Goal: Transaction & Acquisition: Purchase product/service

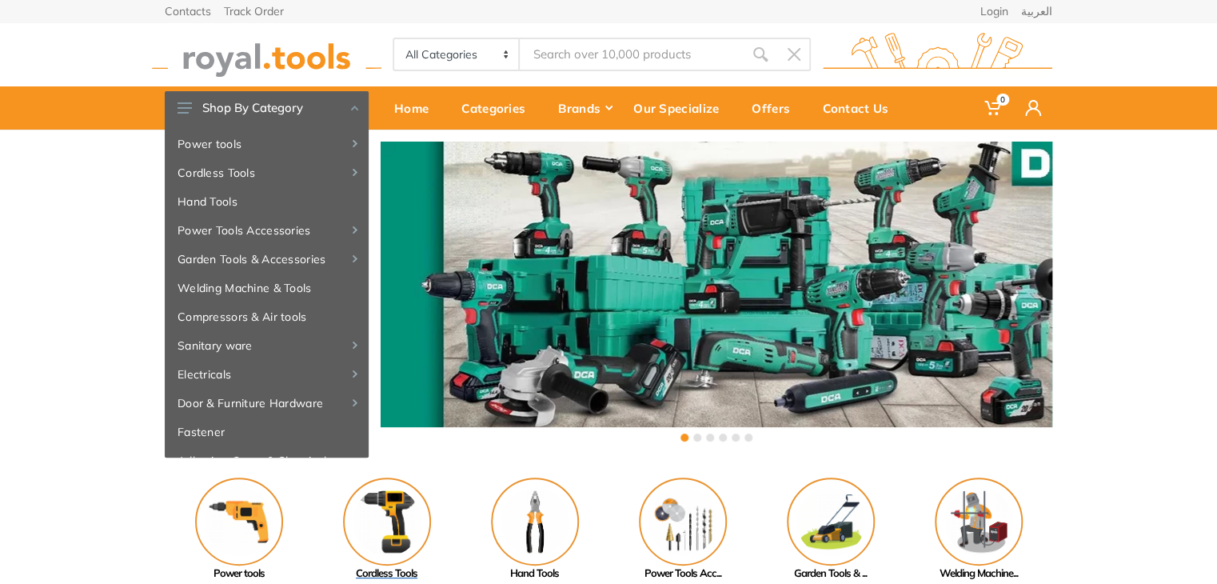
click at [384, 502] on img at bounding box center [387, 521] width 88 height 88
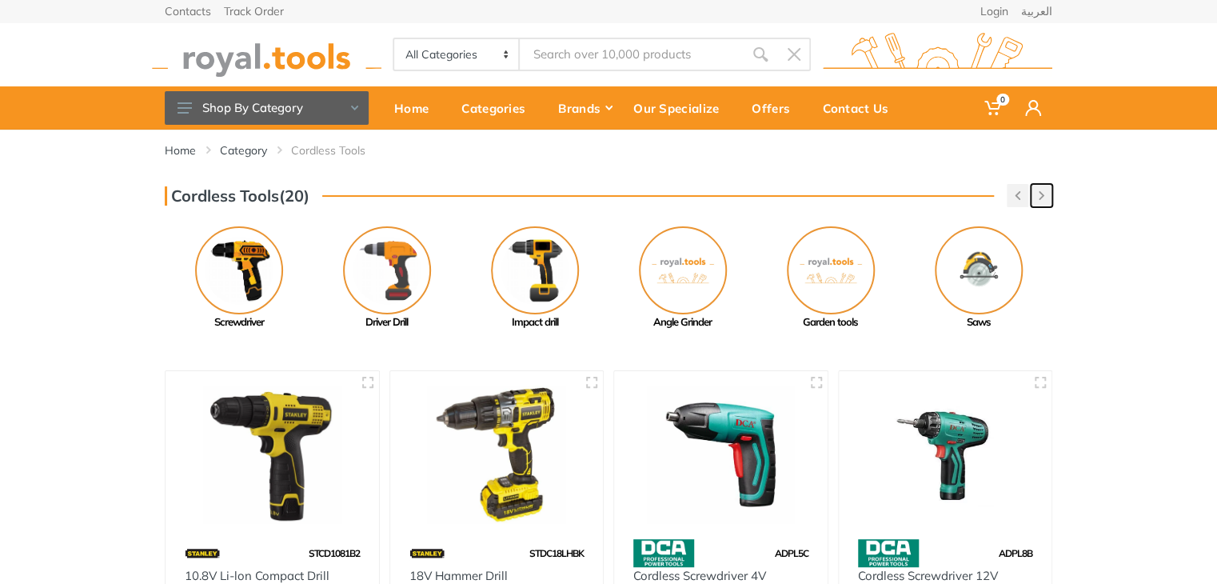
click at [1039, 193] on icon "button" at bounding box center [1042, 195] width 6 height 9
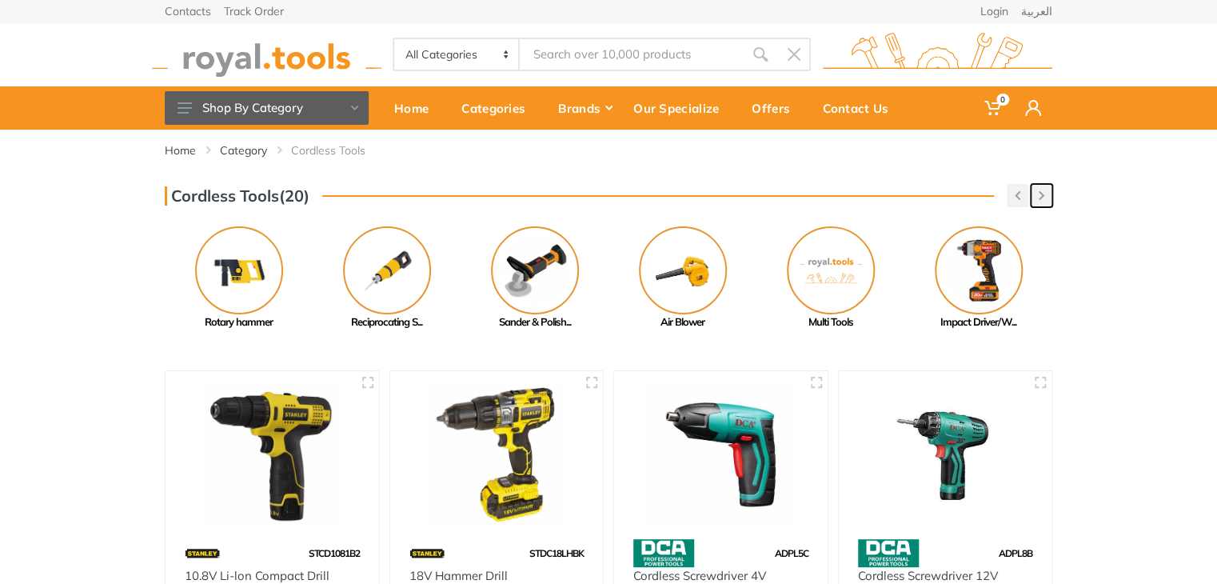
click at [1039, 193] on icon "button" at bounding box center [1042, 195] width 6 height 9
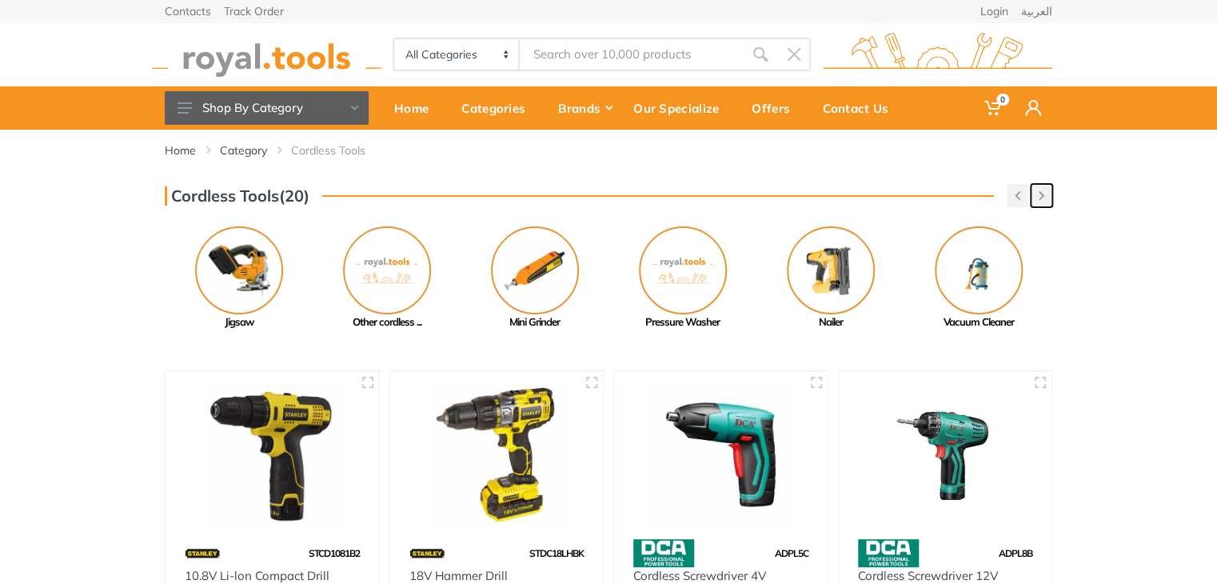
click at [1039, 193] on icon "button" at bounding box center [1042, 195] width 6 height 9
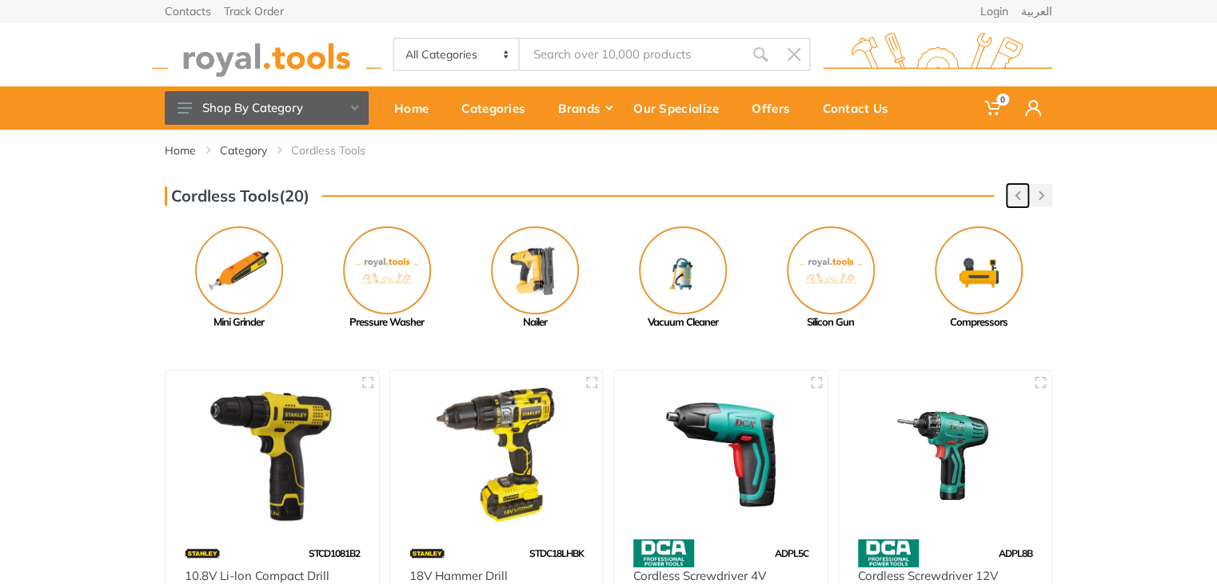
click at [1011, 192] on button "button" at bounding box center [1018, 195] width 22 height 23
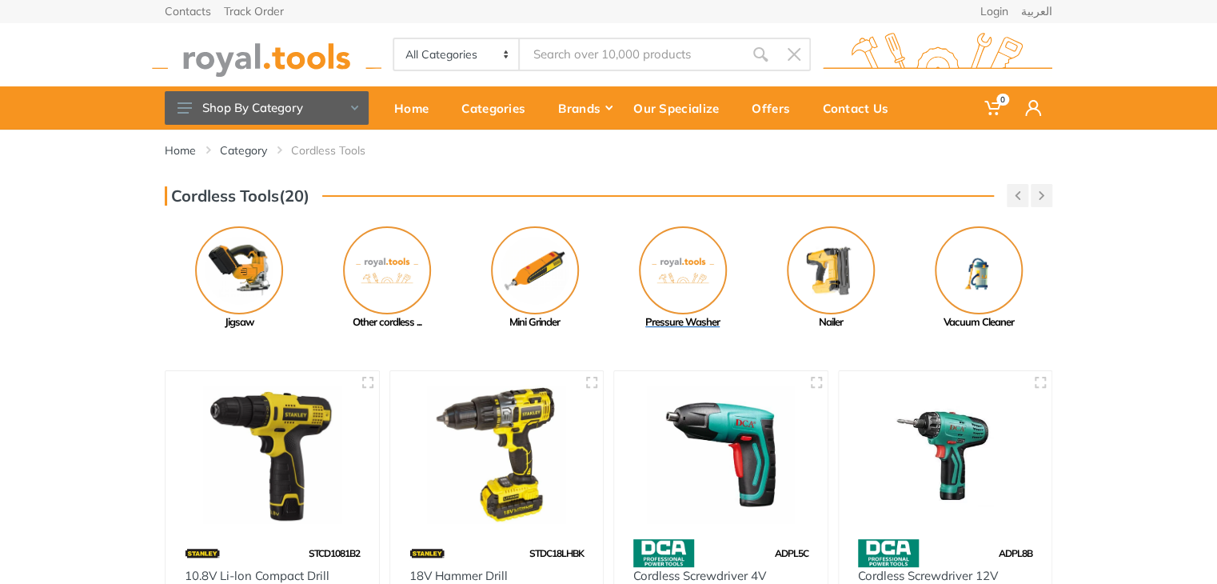
click at [716, 277] on img at bounding box center [683, 270] width 88 height 88
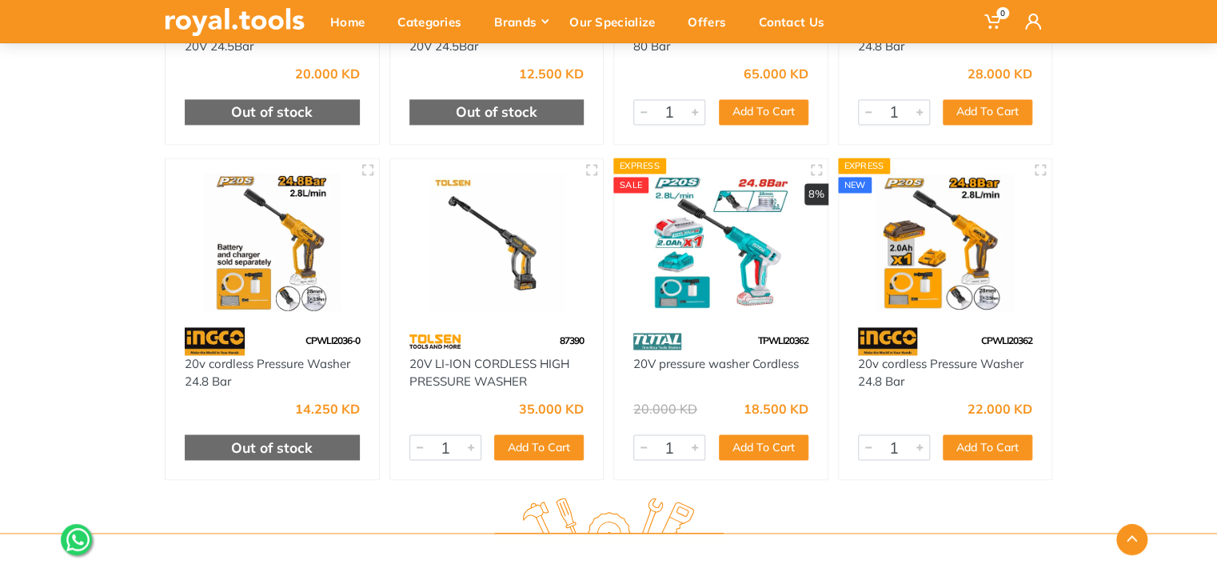
scroll to position [1104, 0]
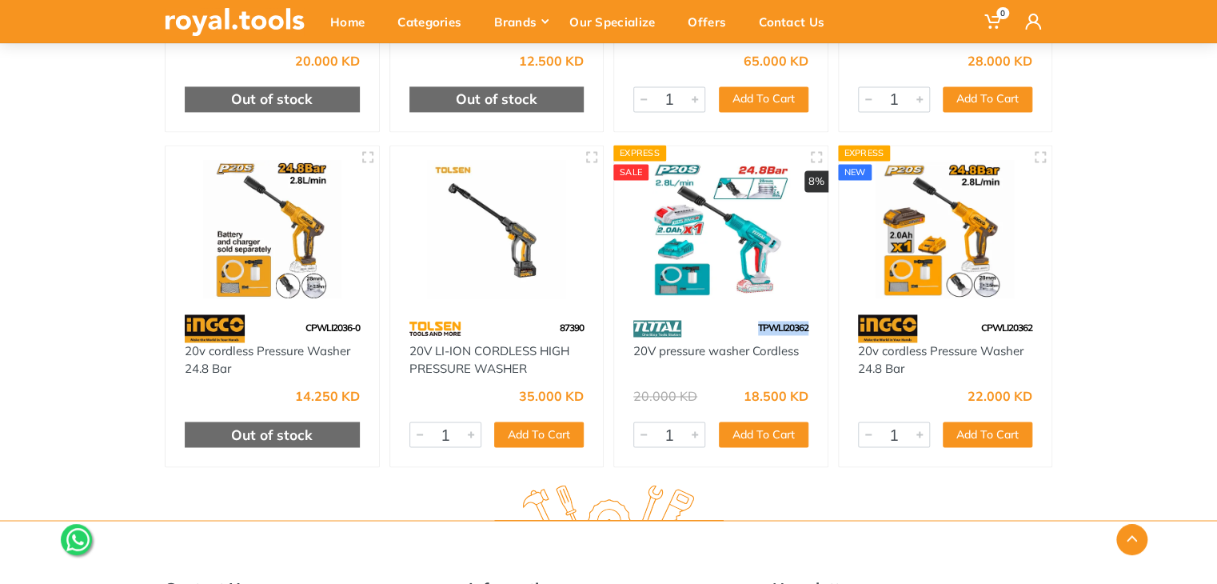
drag, startPoint x: 812, startPoint y: 326, endPoint x: 746, endPoint y: 332, distance: 65.8
click at [746, 332] on div "TPWLI20362" at bounding box center [721, 328] width 214 height 28
copy span "TPWLI20362"
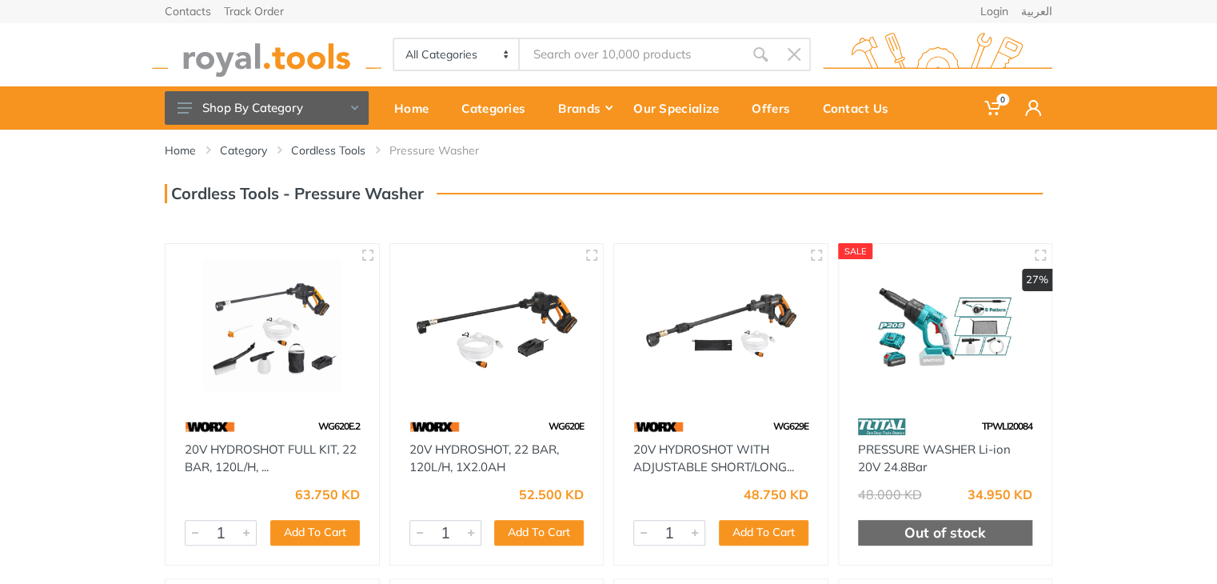
scroll to position [510, 0]
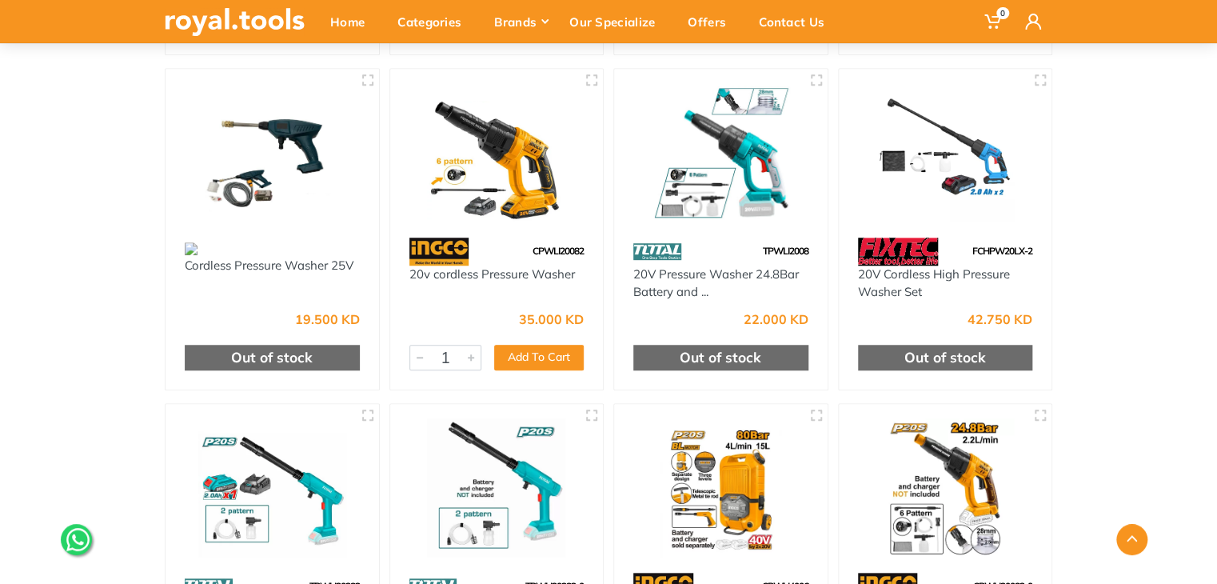
click at [443, 251] on img at bounding box center [439, 252] width 60 height 28
click at [474, 216] on img at bounding box center [497, 152] width 185 height 138
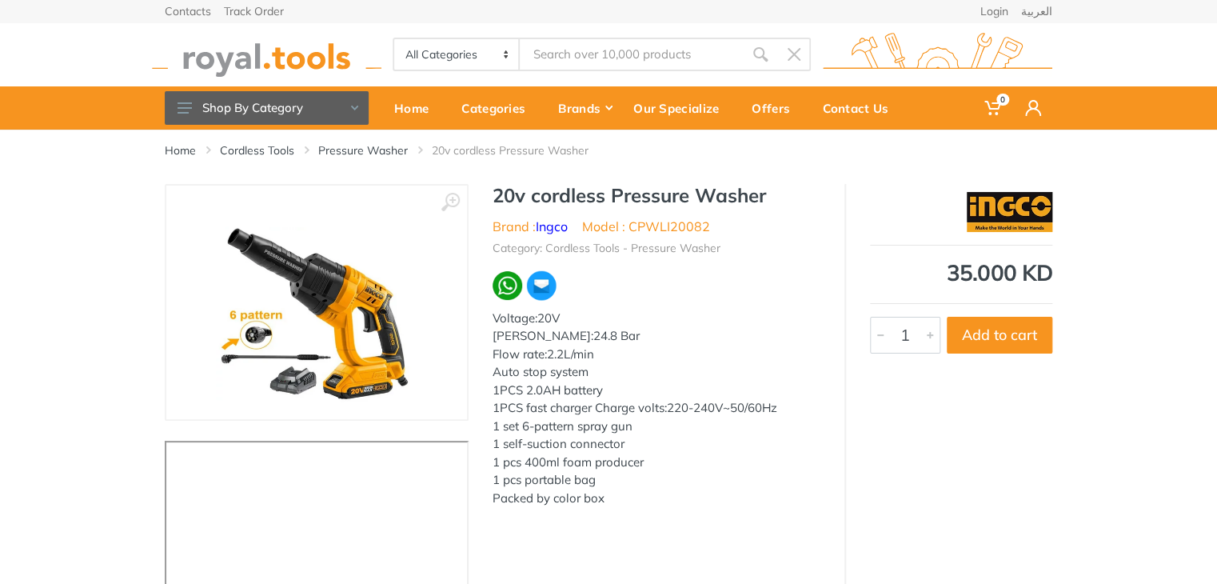
click at [1011, 215] on img at bounding box center [1010, 212] width 86 height 40
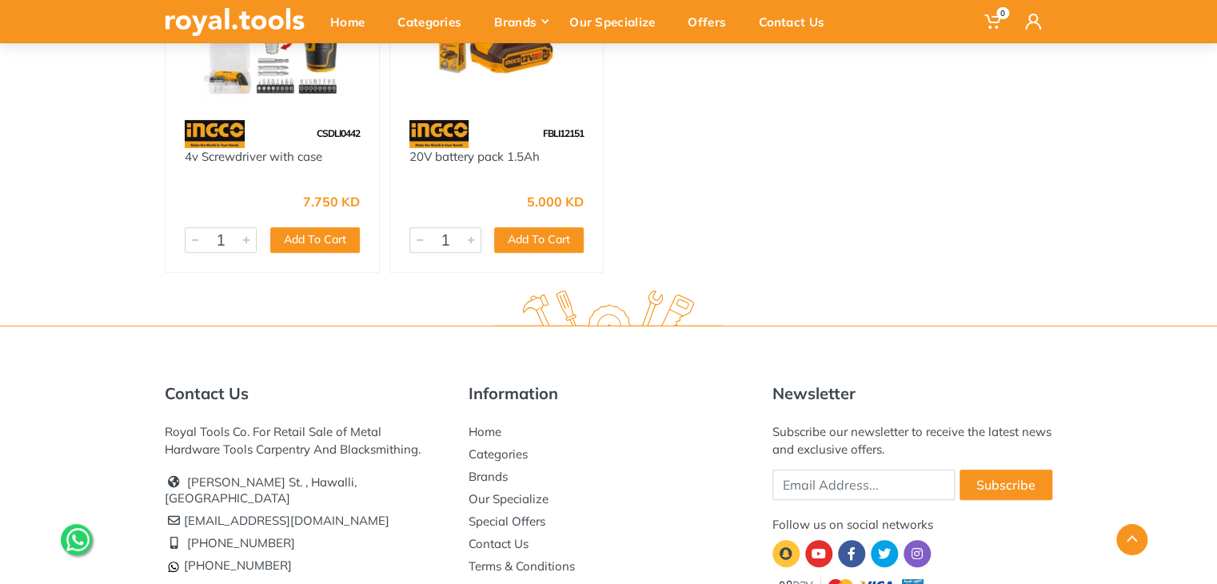
scroll to position [24643, 0]
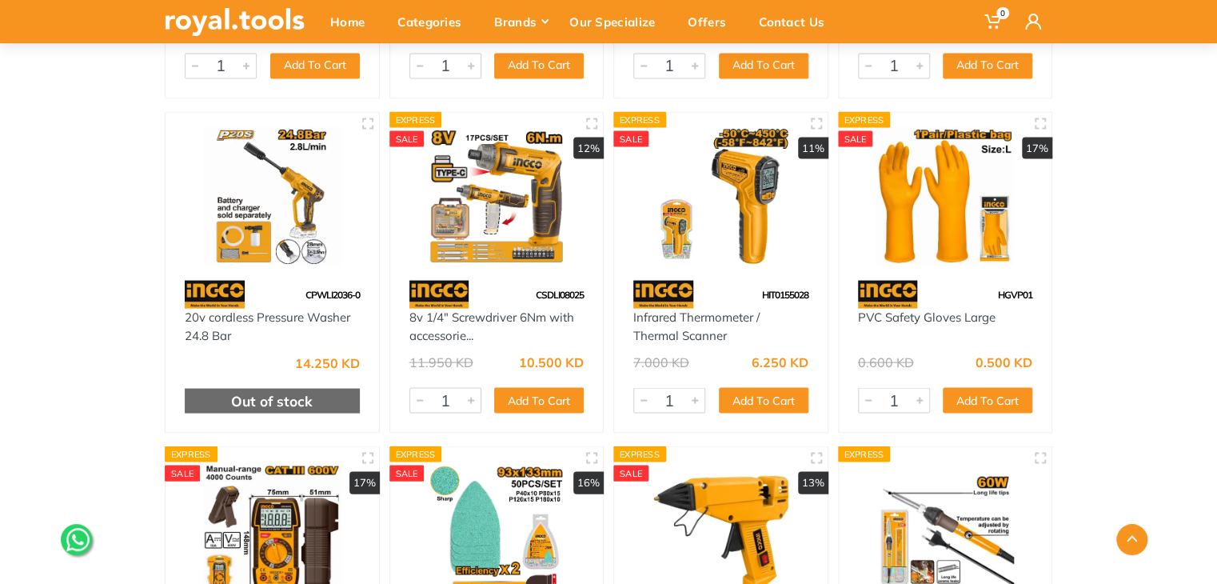
scroll to position [22691, 0]
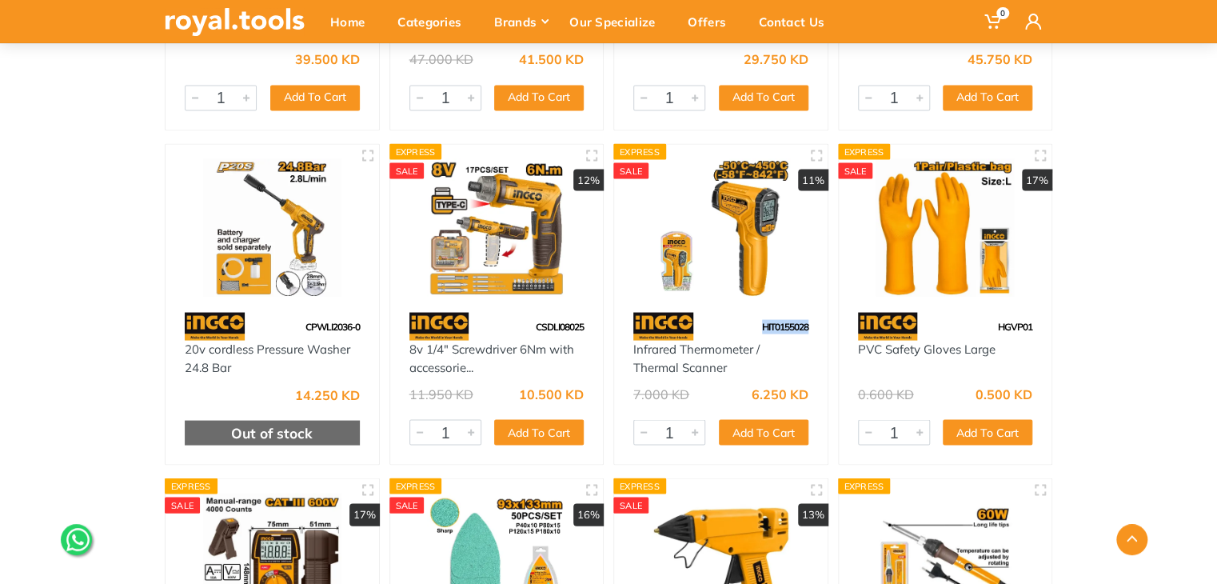
drag, startPoint x: 812, startPoint y: 305, endPoint x: 752, endPoint y: 302, distance: 60.0
click at [752, 312] on div "HIT0155028" at bounding box center [721, 326] width 214 height 28
copy span "HIT0155028"
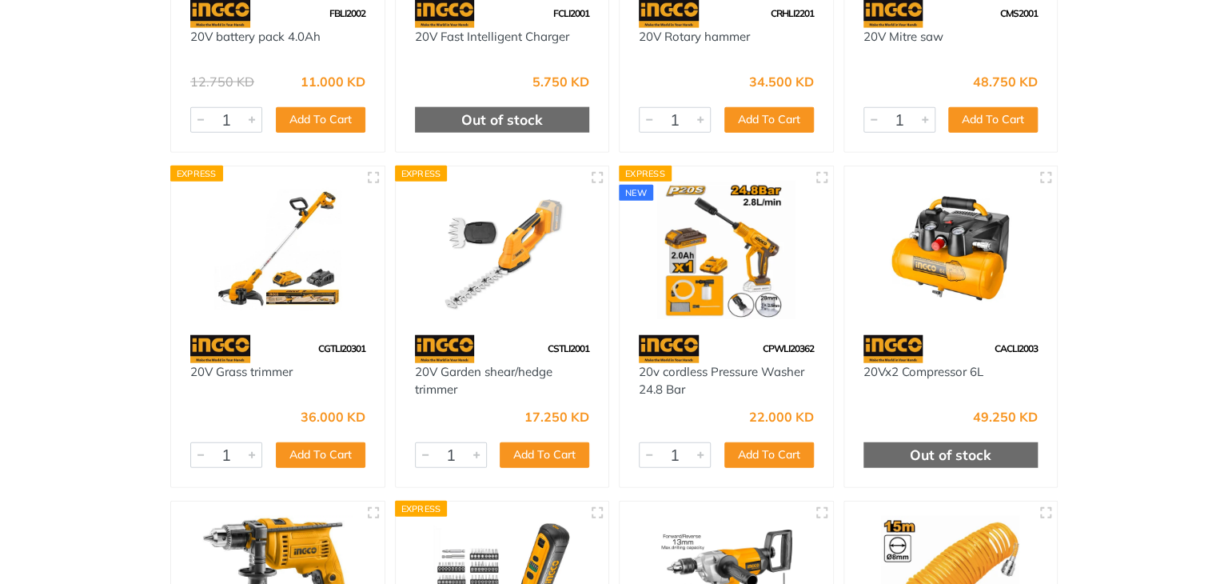
scroll to position [0, 0]
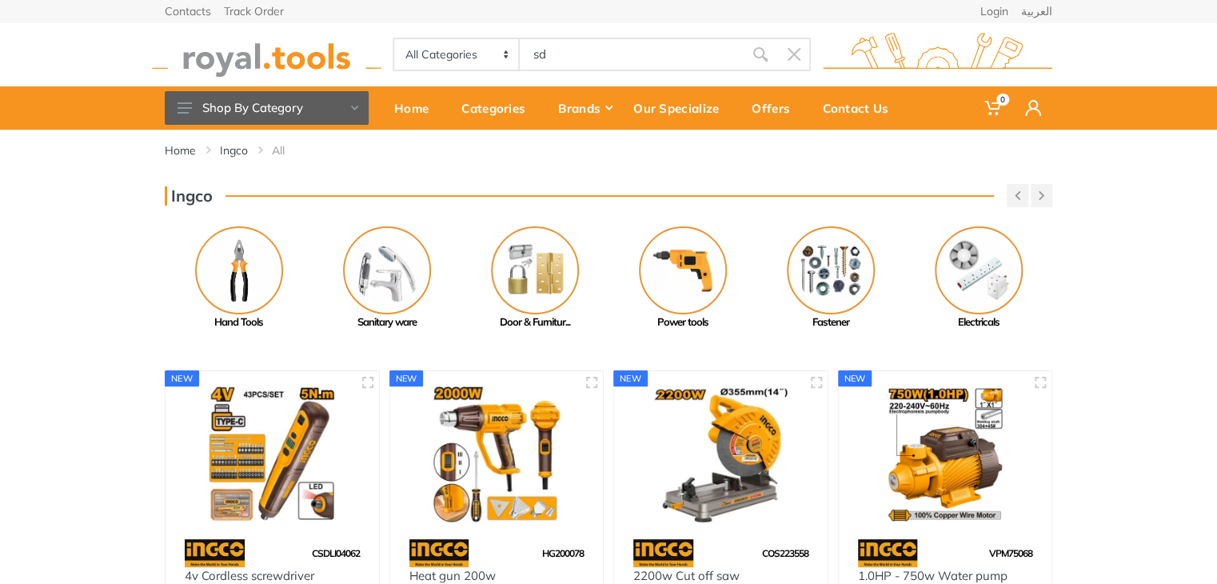
type input "sd"
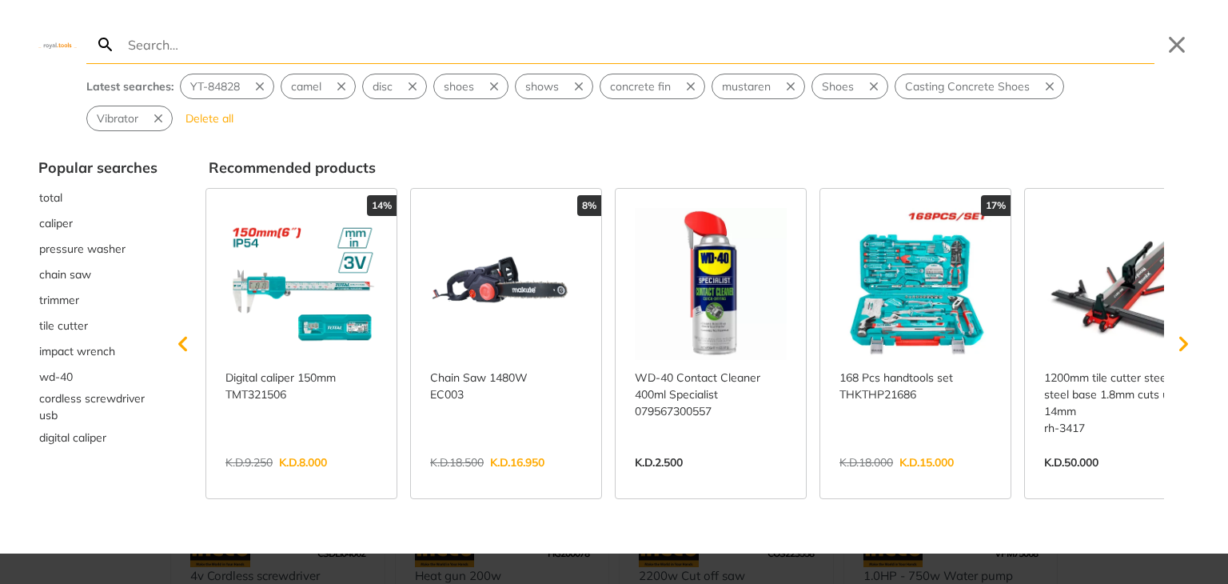
click at [611, 52] on input "Search" at bounding box center [640, 45] width 1030 height 38
type input "سي"
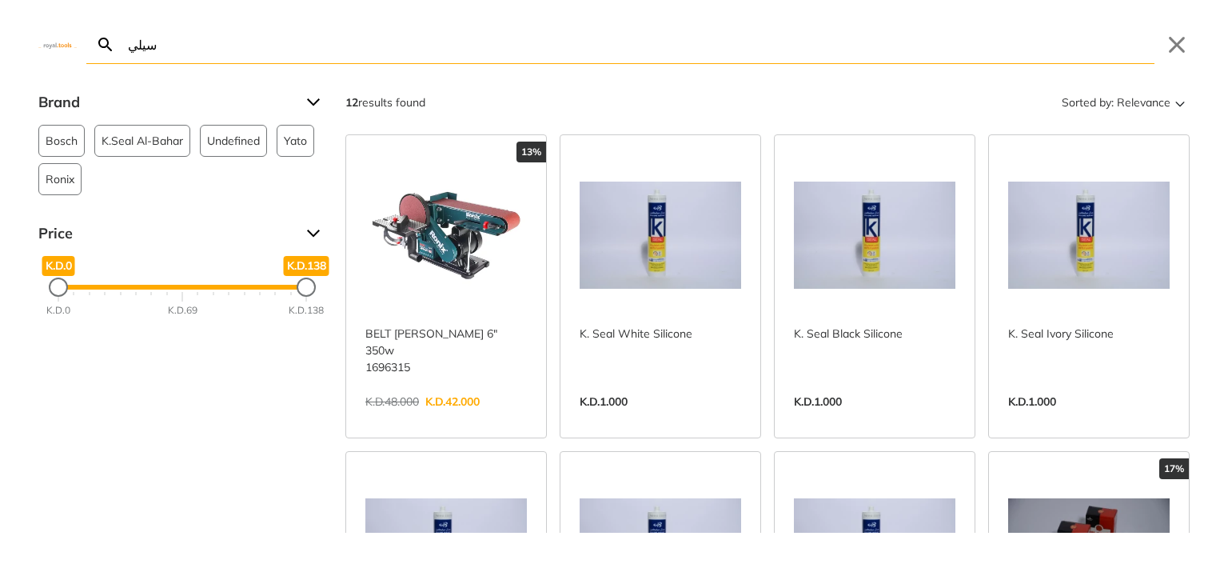
type input "سيلي"
click at [699, 418] on link "View more →" at bounding box center [661, 418] width 162 height 0
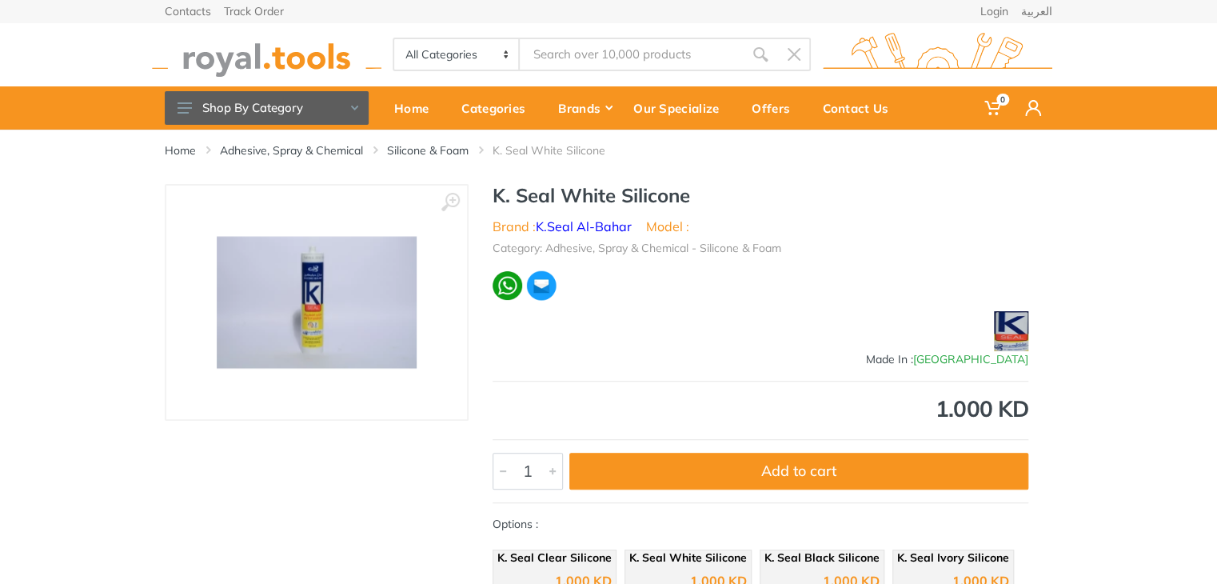
type input "سيلي"
drag, startPoint x: 694, startPoint y: 198, endPoint x: 493, endPoint y: 193, distance: 200.8
click at [493, 193] on h1 "K. Seal White Silicone" at bounding box center [761, 195] width 536 height 23
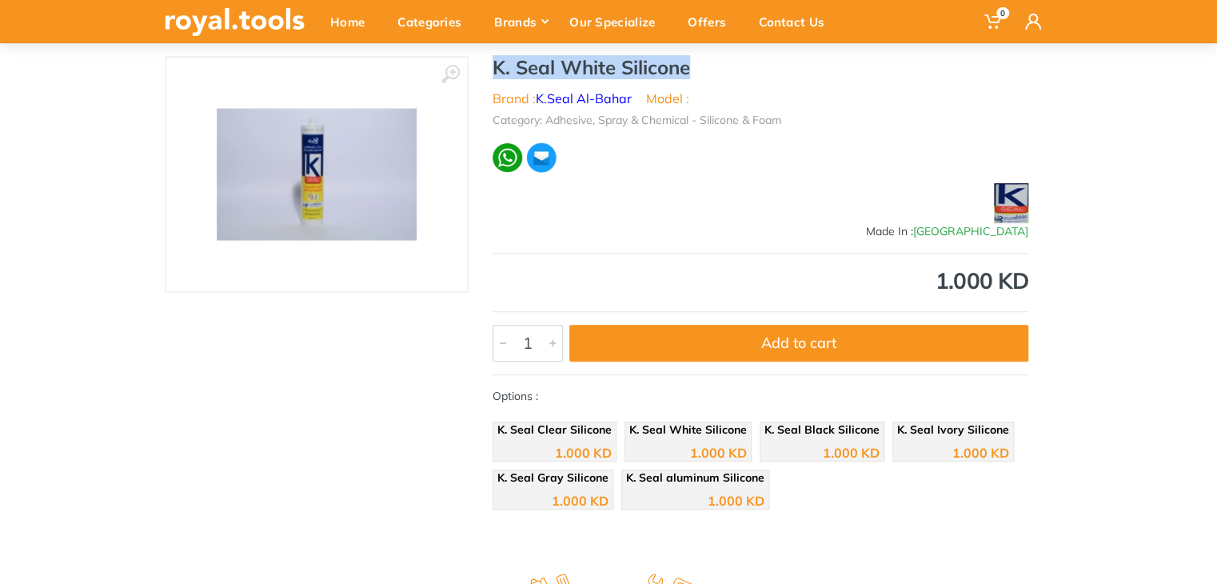
scroll to position [126, 0]
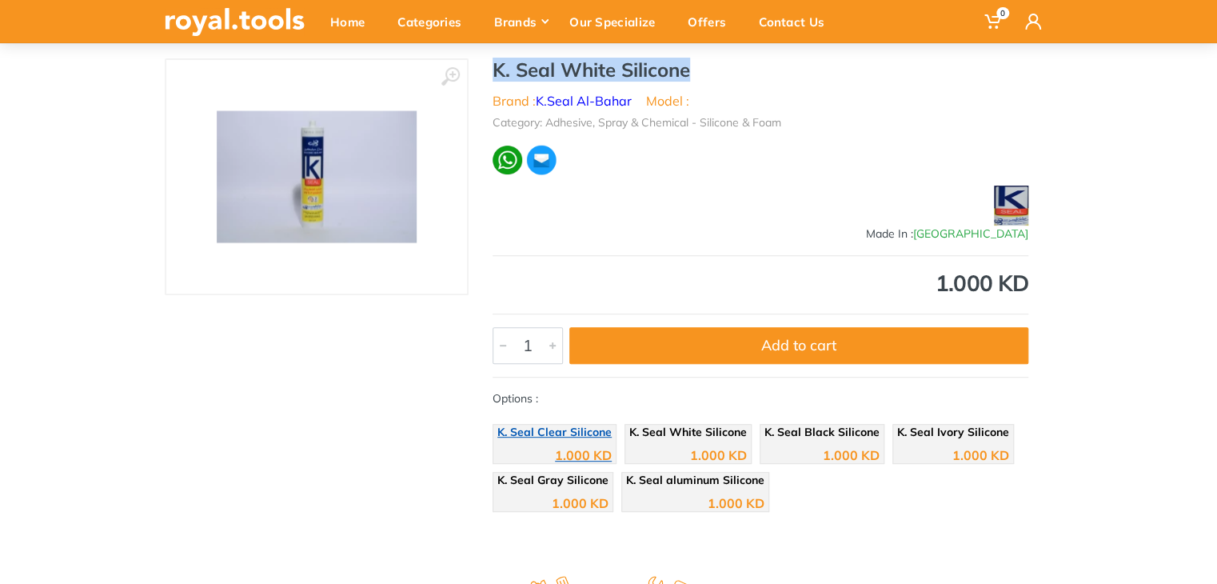
click at [533, 444] on div "1.000 KD" at bounding box center [554, 449] width 114 height 24
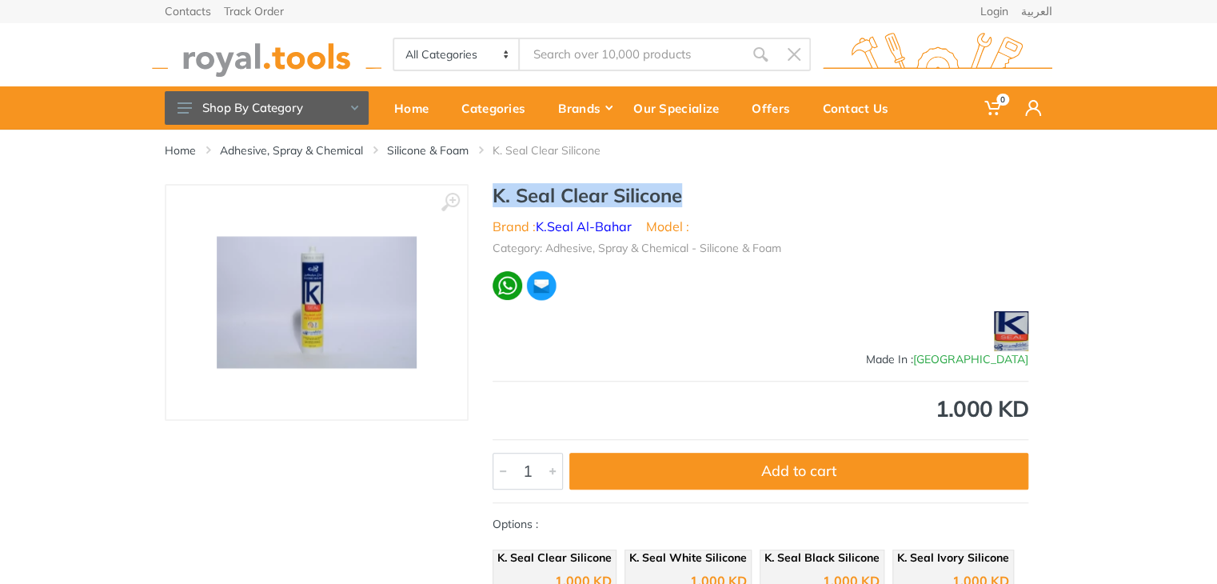
drag, startPoint x: 692, startPoint y: 190, endPoint x: 464, endPoint y: 207, distance: 228.6
click at [464, 207] on div "‹ › K. Seal Clear Silicone Brand : K.Seal Al-Bahar Model : 1" at bounding box center [609, 414] width 888 height 461
copy h1 "K. Seal Clear Silicone"
